Goal: Transaction & Acquisition: Purchase product/service

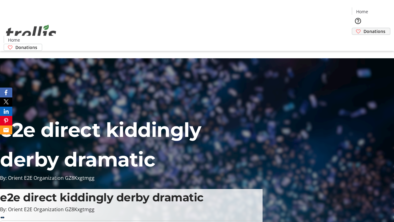
click at [363, 28] on span "Donations" at bounding box center [374, 31] width 22 height 6
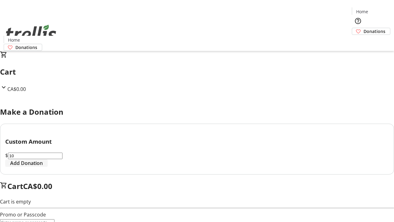
click at [43, 166] on span "Add Donation" at bounding box center [26, 162] width 33 height 7
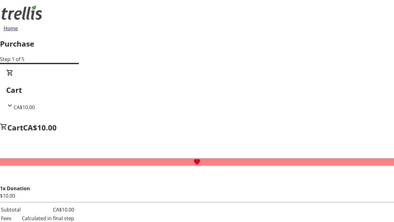
select select "CA"
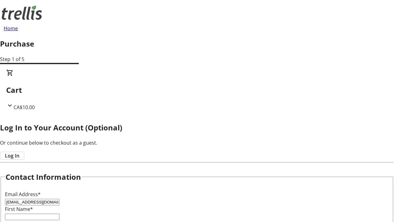
type input "[EMAIL_ADDRESS][DOMAIN_NAME]"
type input "Dallin"
type input "[PERSON_NAME]"
type input "[STREET_ADDRESS][PERSON_NAME]"
type input "Kelowna"
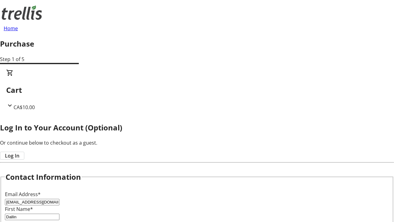
select select "BC"
type input "Kelowna"
type input "V1Y 0C2"
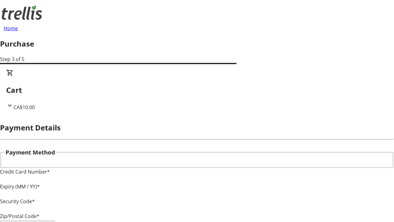
type input "V1Y 0C2"
